Goal: Transaction & Acquisition: Purchase product/service

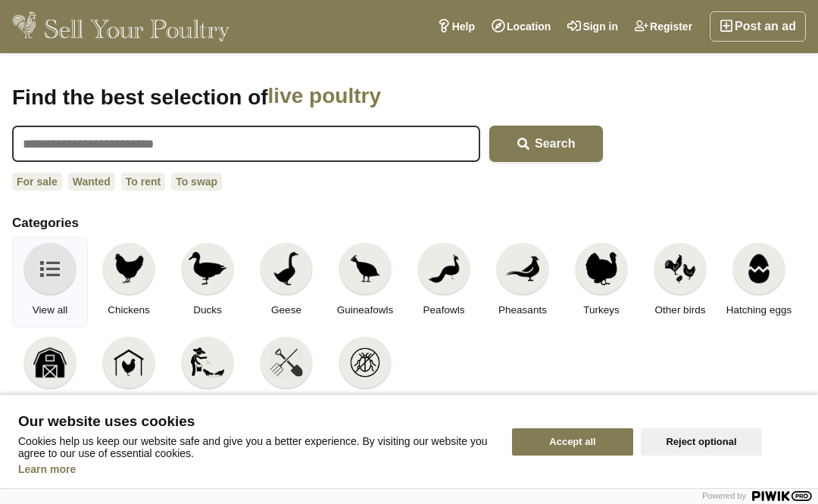
click at [210, 269] on img at bounding box center [207, 268] width 38 height 33
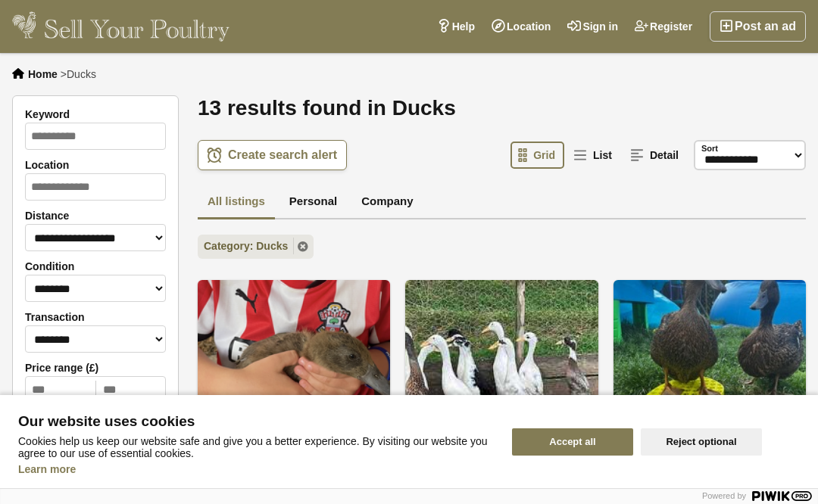
click at [696, 432] on button "Reject optional" at bounding box center [700, 441] width 121 height 27
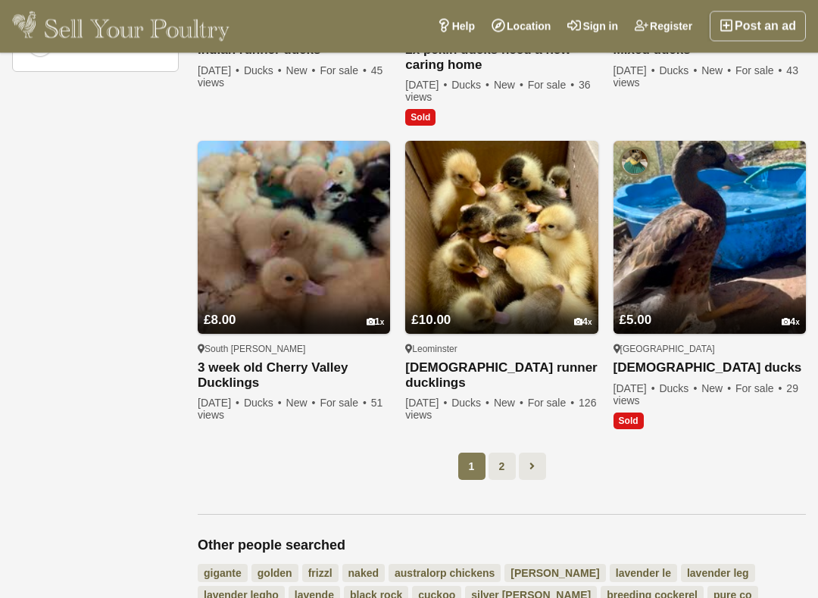
scroll to position [1060, 0]
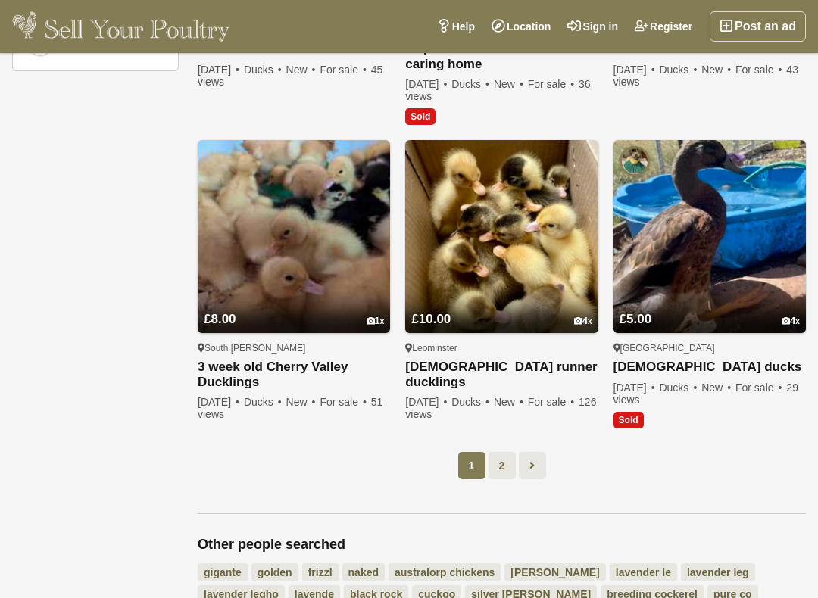
click at [539, 453] on link at bounding box center [532, 465] width 27 height 27
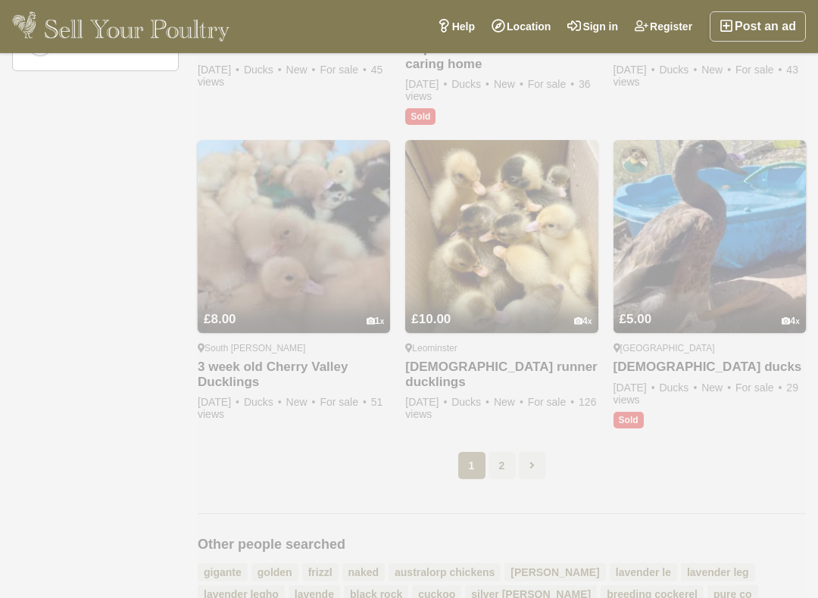
scroll to position [77, 0]
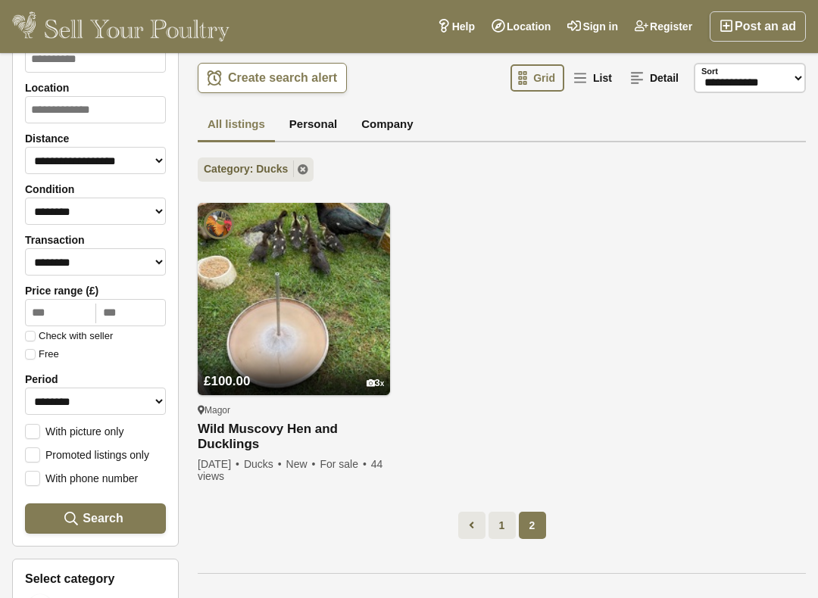
click at [460, 503] on link at bounding box center [471, 525] width 27 height 27
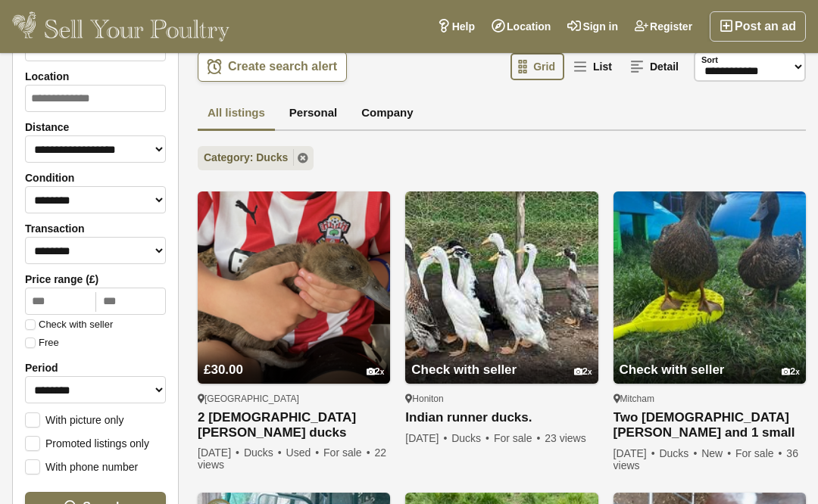
scroll to position [87, 0]
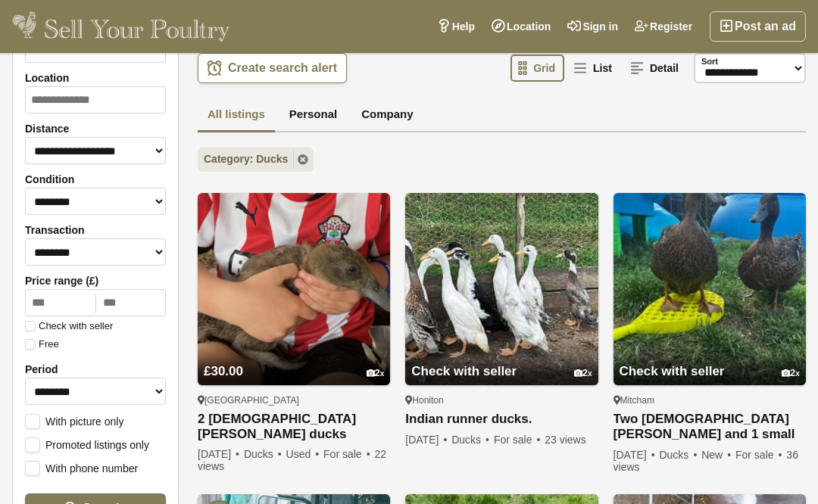
click at [280, 425] on link "2 [DEMOGRAPHIC_DATA] [PERSON_NAME] ducks" at bounding box center [294, 427] width 192 height 30
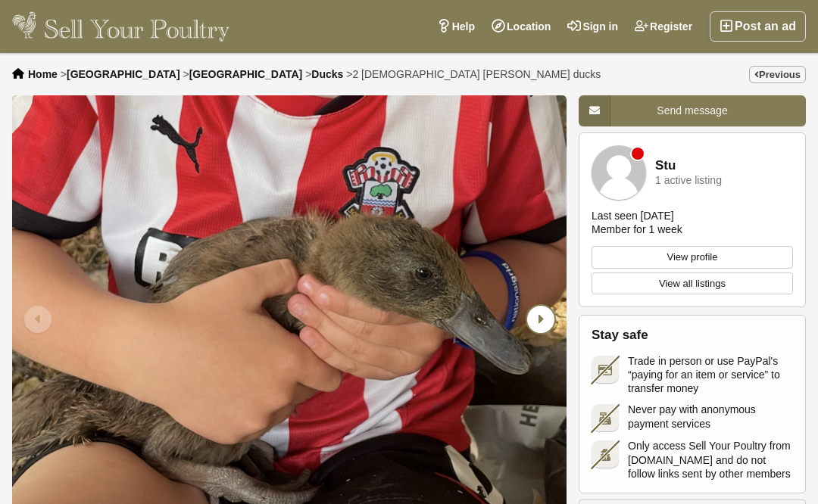
click at [542, 324] on icon "Next slide" at bounding box center [540, 319] width 27 height 27
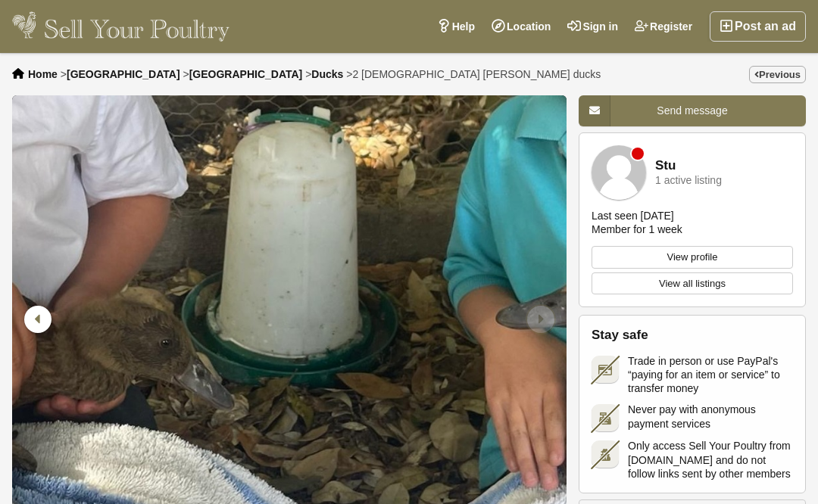
click at [545, 325] on icon "Next slide" at bounding box center [540, 319] width 27 height 27
click at [45, 323] on icon "Previous slide" at bounding box center [37, 319] width 27 height 27
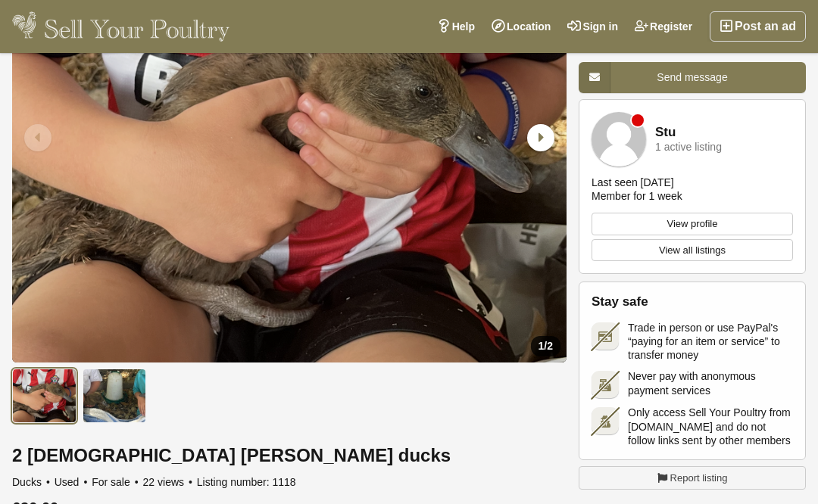
scroll to position [179, 0]
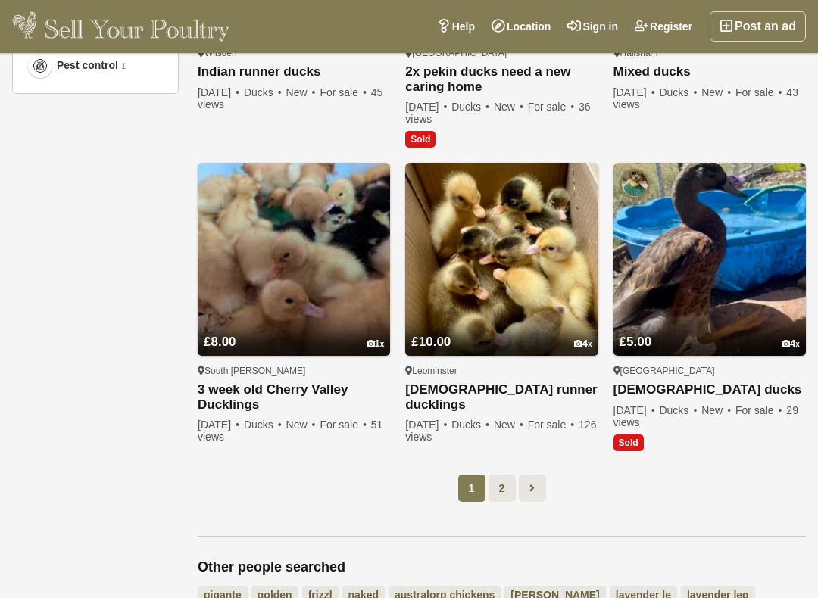
scroll to position [1038, 0]
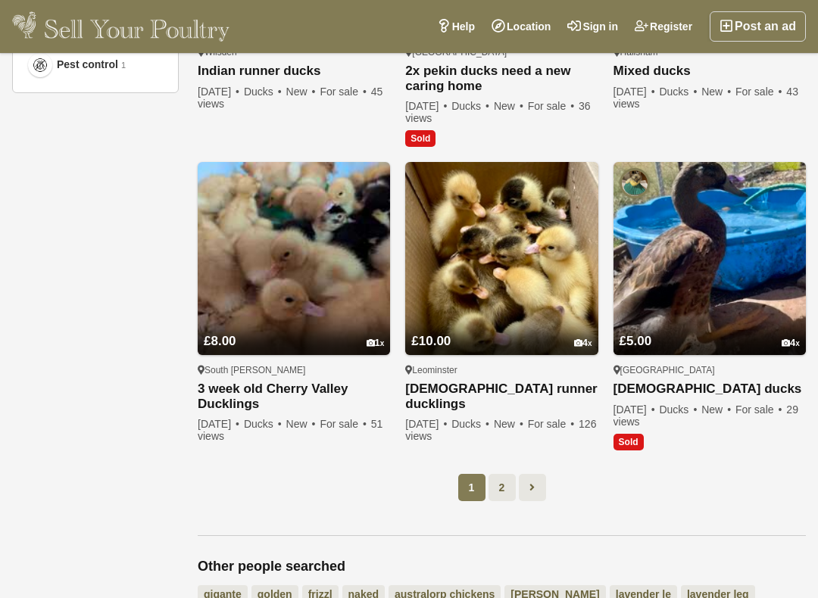
click at [534, 488] on icon at bounding box center [531, 487] width 5 height 15
click at [500, 490] on link "2" at bounding box center [501, 487] width 27 height 27
click at [497, 484] on link "2" at bounding box center [501, 487] width 27 height 27
click at [537, 488] on link at bounding box center [532, 487] width 27 height 27
click at [538, 487] on link at bounding box center [532, 487] width 27 height 27
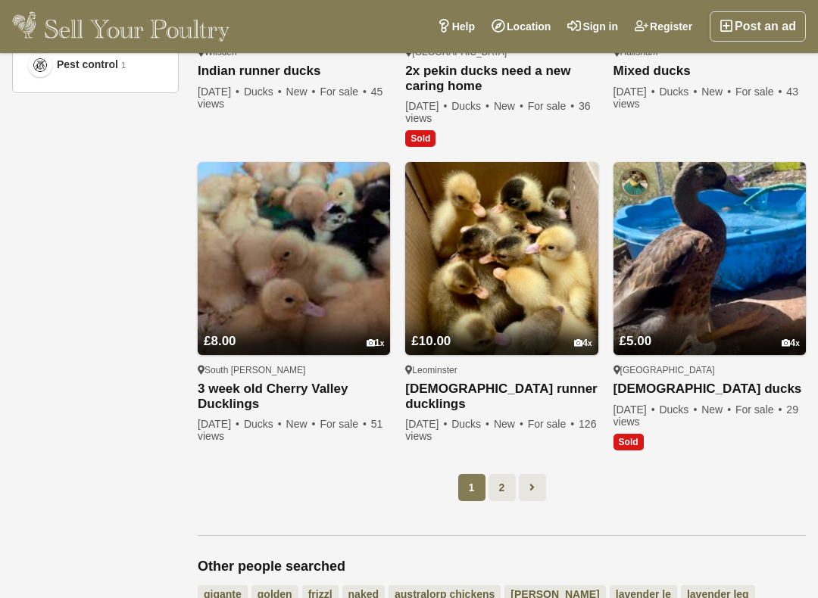
click at [528, 481] on link at bounding box center [532, 487] width 27 height 27
click at [475, 480] on span "1" at bounding box center [471, 487] width 27 height 27
click at [472, 485] on span "1" at bounding box center [471, 487] width 27 height 27
click at [537, 488] on link at bounding box center [532, 487] width 27 height 27
click at [505, 488] on link "2" at bounding box center [501, 487] width 27 height 27
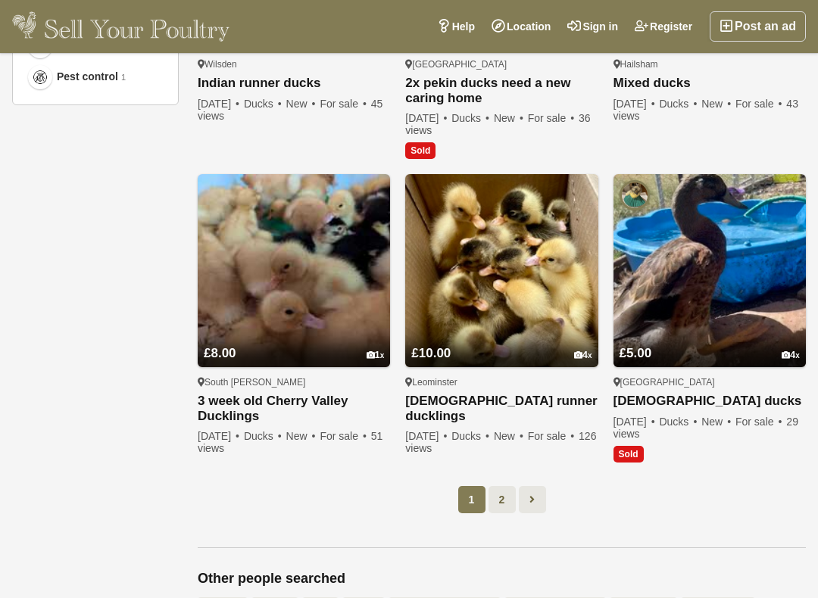
scroll to position [1027, 0]
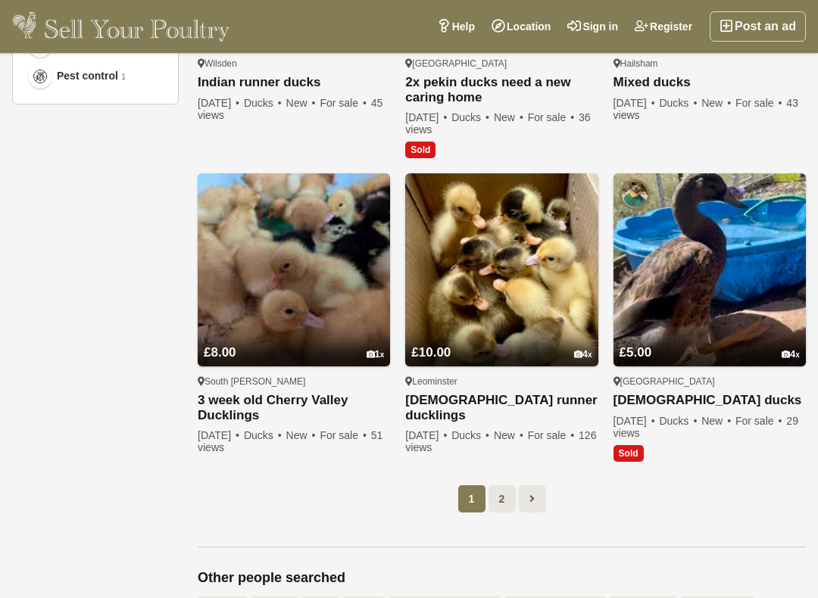
click at [538, 493] on link at bounding box center [532, 498] width 27 height 27
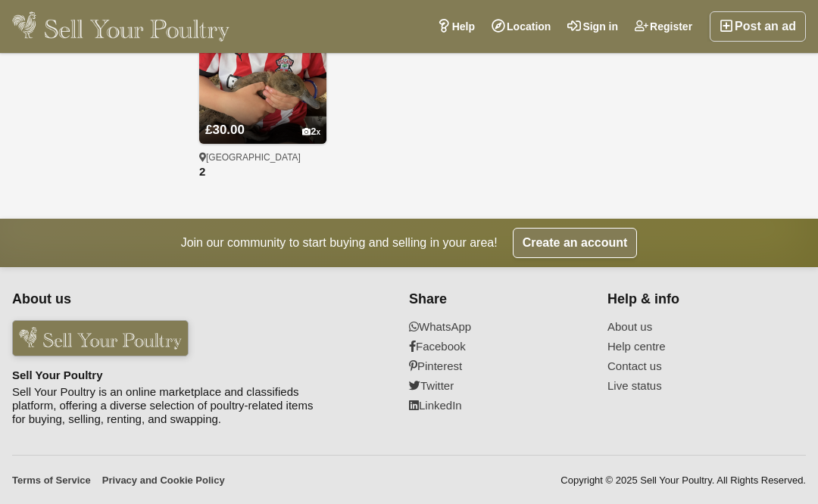
scroll to position [1692, 0]
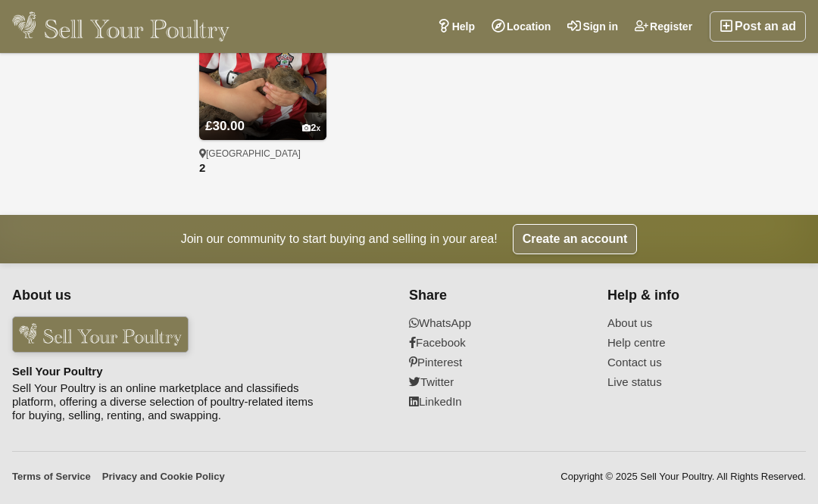
click at [643, 318] on link "About us" at bounding box center [696, 323] width 179 height 14
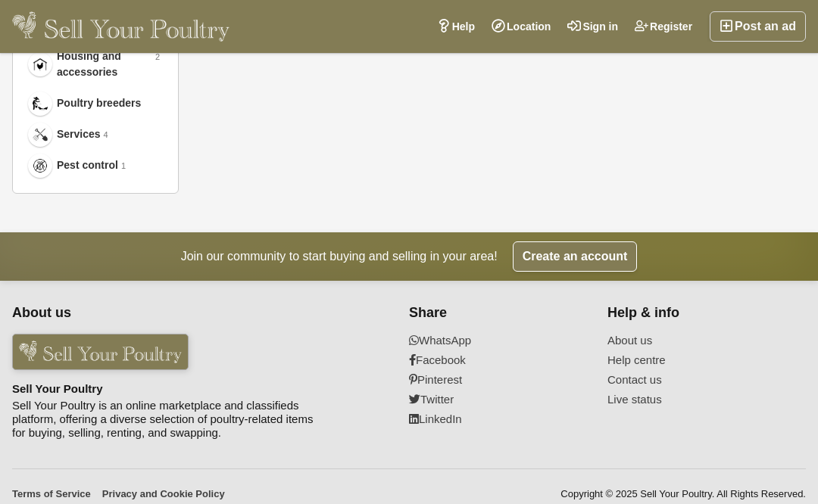
scroll to position [936, 0]
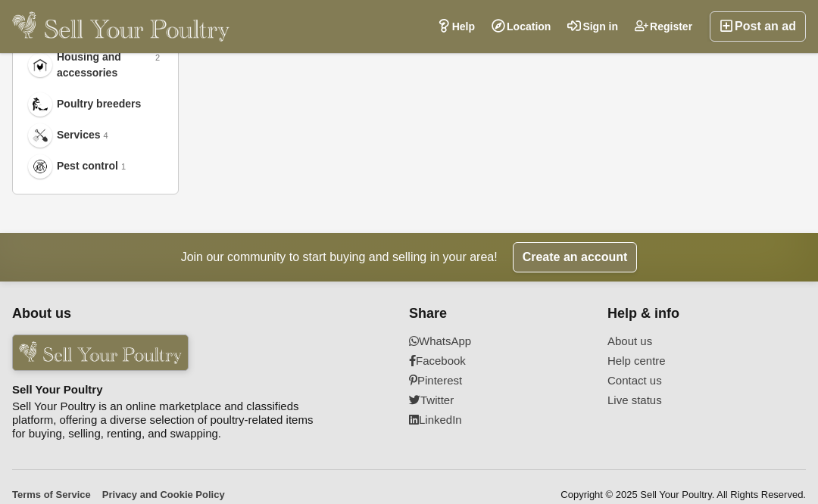
click at [72, 263] on div "Join our community to start buying and selling in your area! Create an account" at bounding box center [409, 257] width 818 height 30
click at [581, 252] on link "Create an account" at bounding box center [575, 257] width 125 height 30
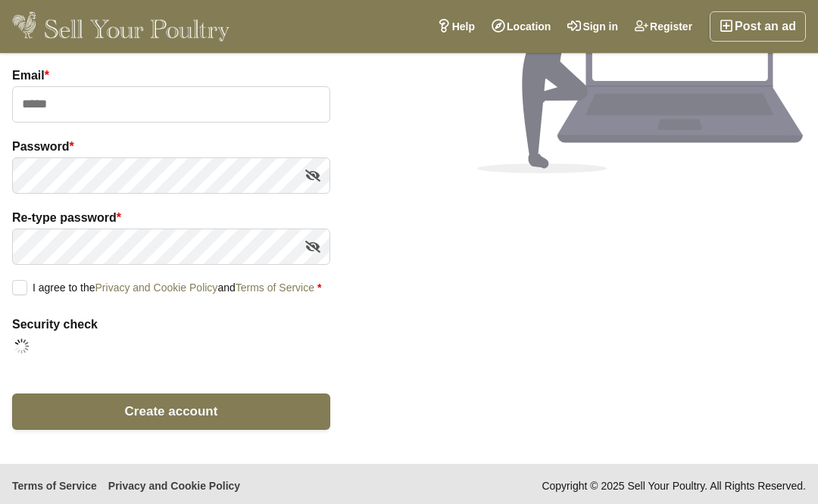
scroll to position [174, 0]
